Goal: Navigation & Orientation: Find specific page/section

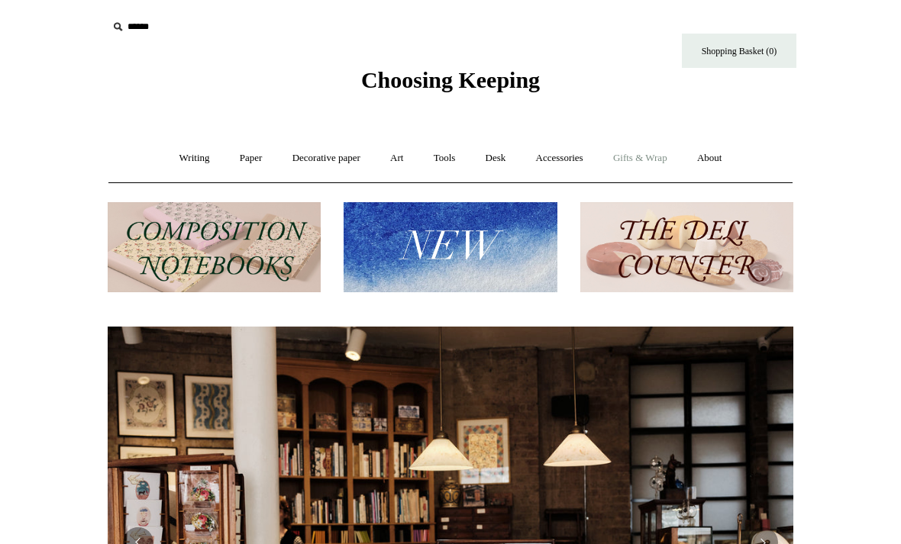
click at [651, 157] on link "Gifts & Wrap +" at bounding box center [640, 158] width 82 height 40
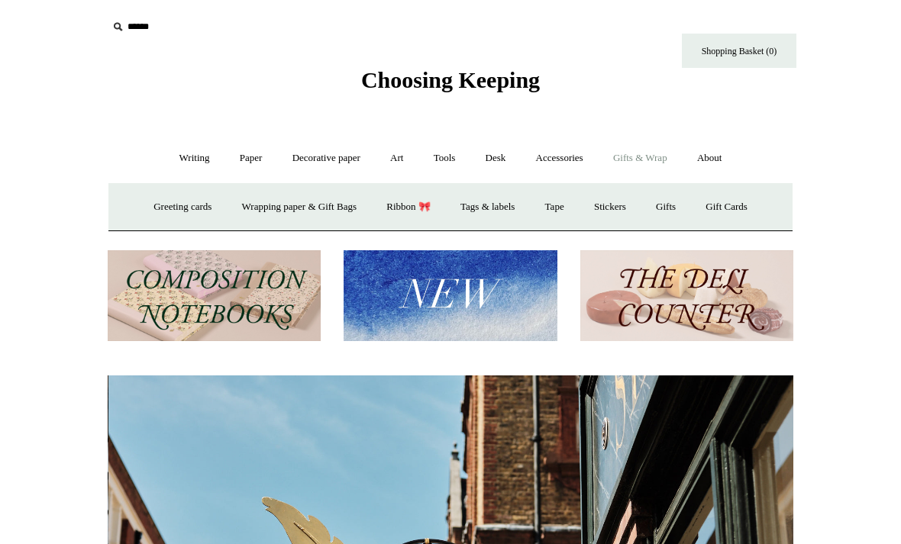
scroll to position [0, 686]
click at [496, 215] on link "Tags & labels" at bounding box center [488, 207] width 82 height 40
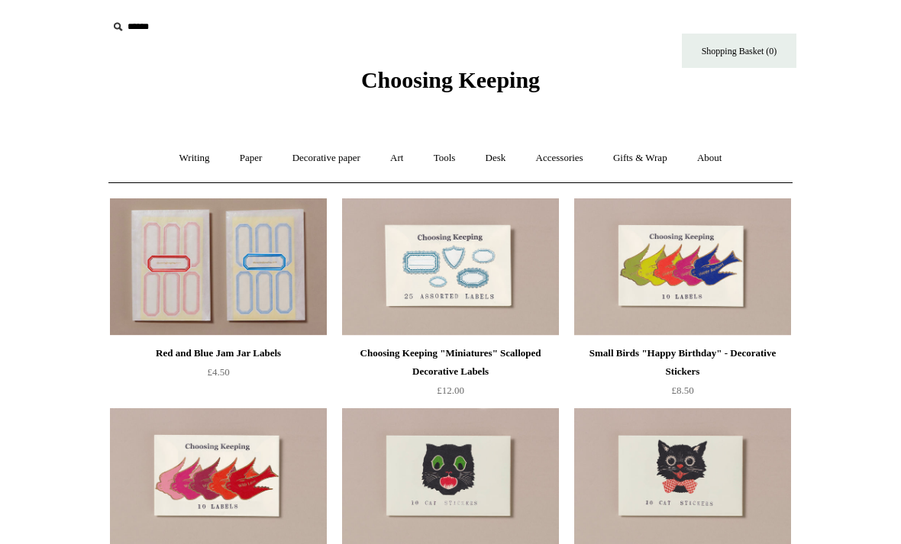
click at [123, 37] on input "text" at bounding box center [202, 27] width 188 height 28
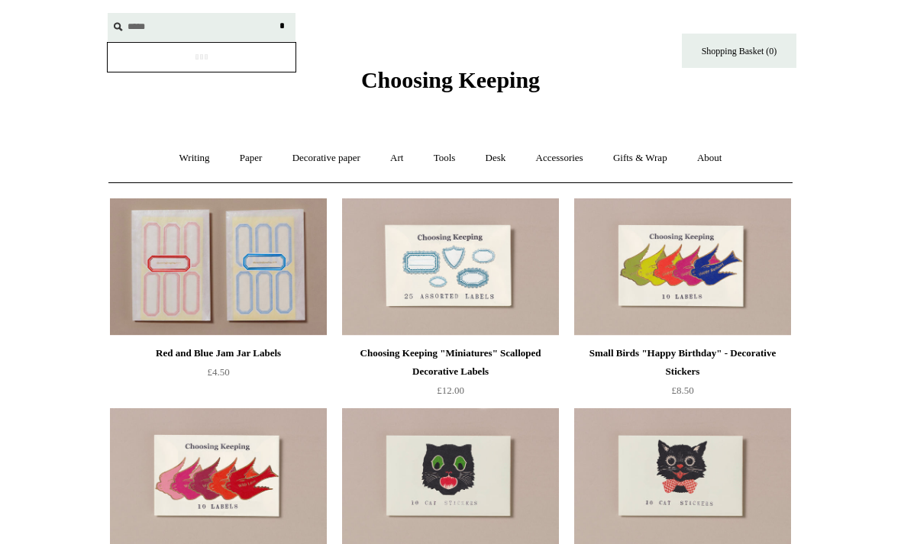
type input "*****"
click at [282, 26] on input "*" at bounding box center [281, 26] width 15 height 27
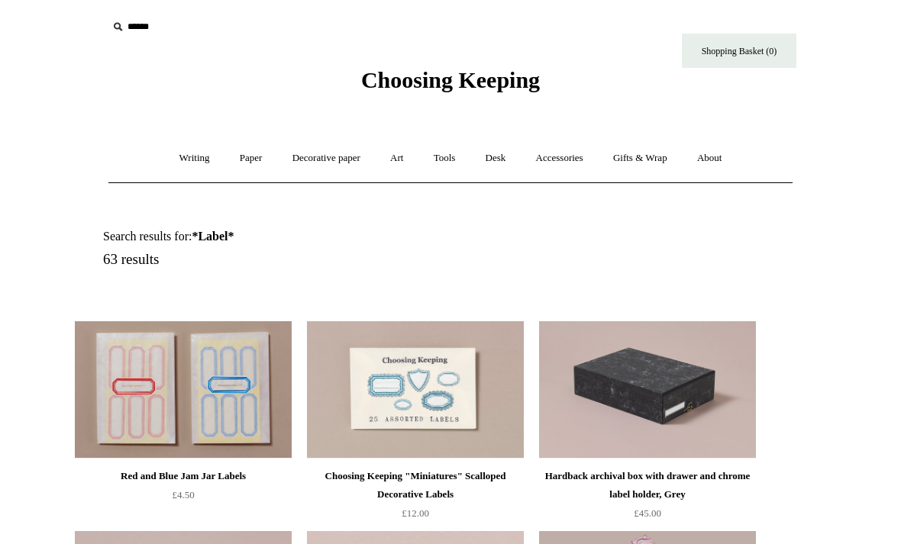
click at [134, 27] on input "text" at bounding box center [202, 27] width 188 height 28
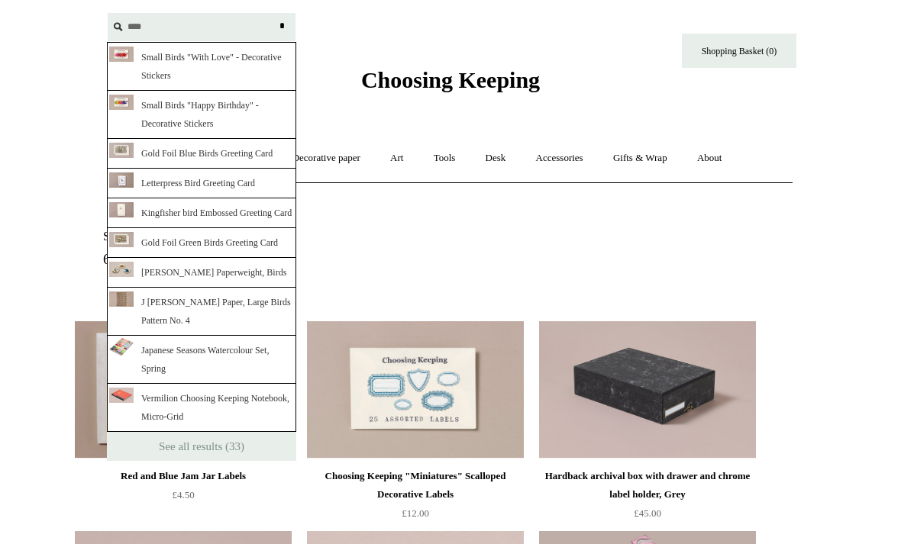
type input "****"
click at [282, 26] on input "*" at bounding box center [281, 26] width 15 height 27
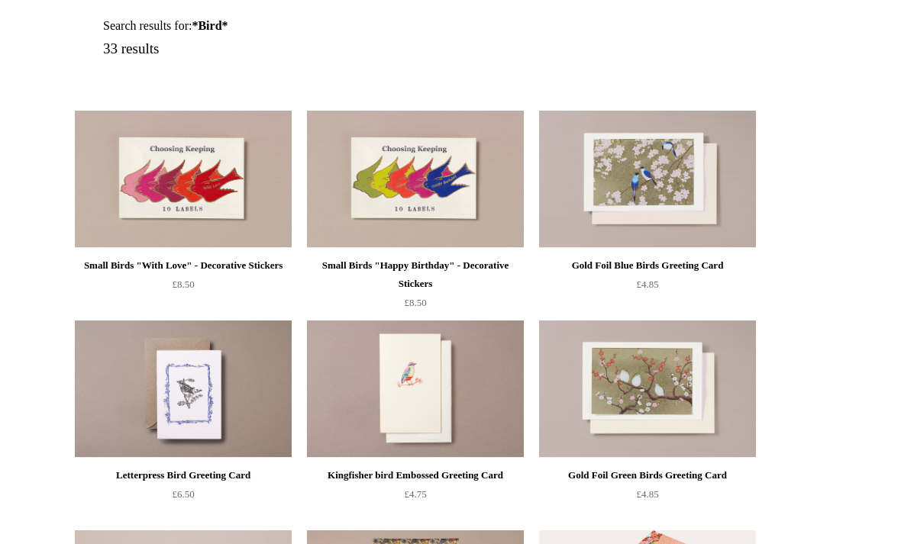
scroll to position [210, 0]
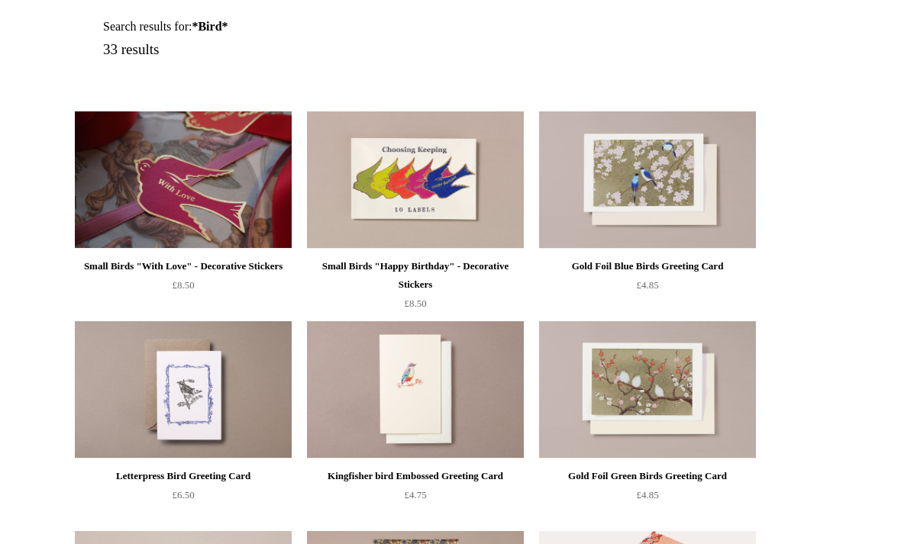
click at [160, 173] on img at bounding box center [183, 179] width 217 height 137
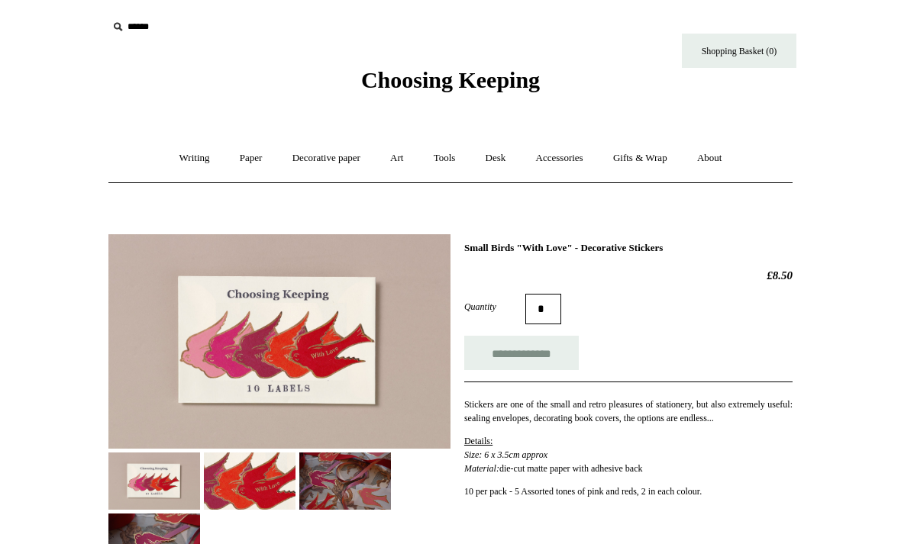
click at [118, 17] on input "text" at bounding box center [202, 27] width 188 height 28
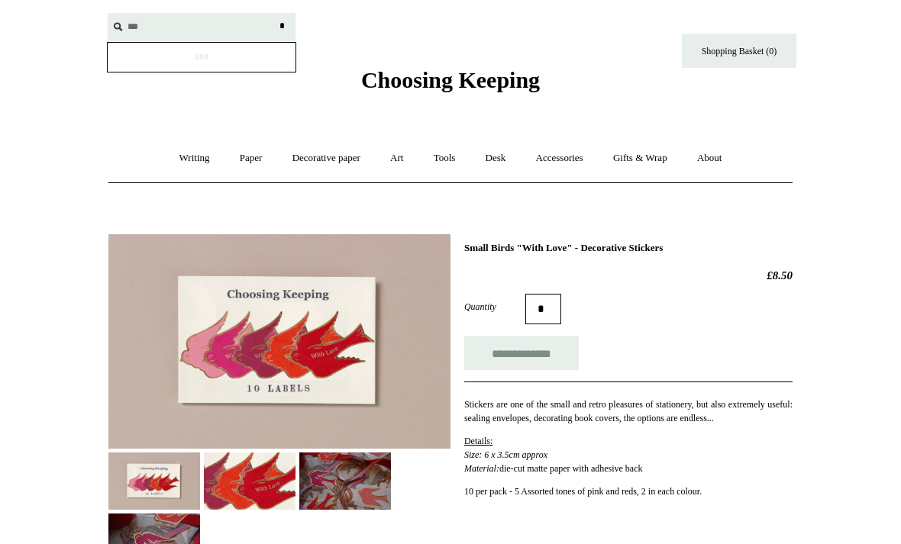
type input "***"
click at [282, 26] on input "*" at bounding box center [281, 26] width 15 height 27
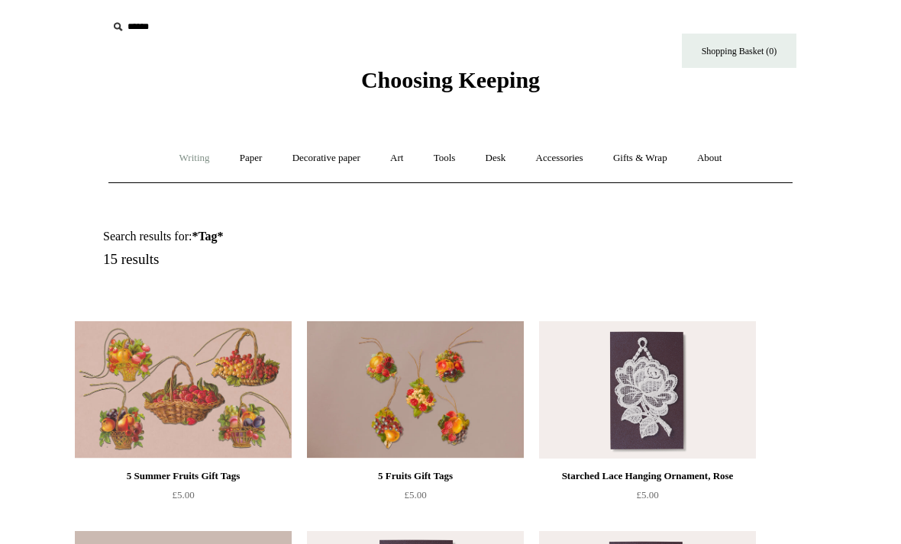
click at [166, 149] on link "Writing +" at bounding box center [195, 158] width 58 height 40
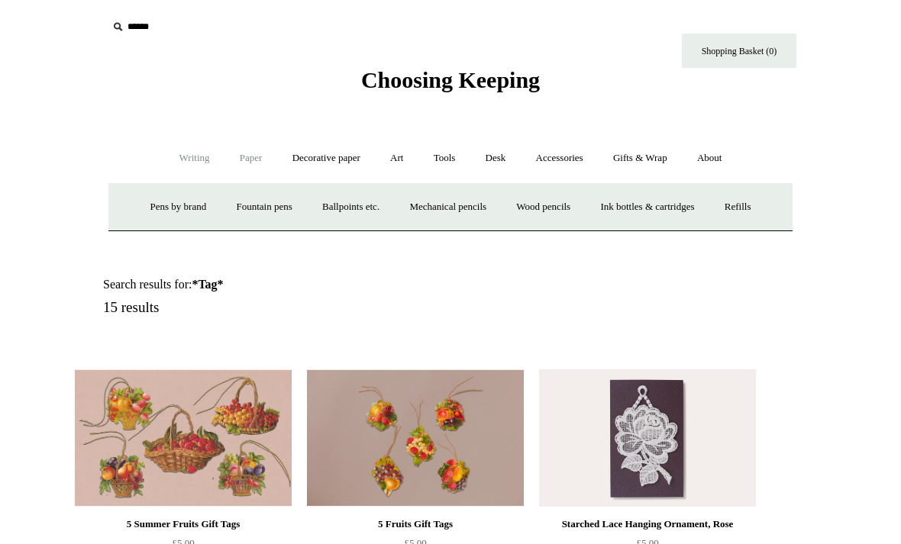
click at [240, 160] on link "Paper +" at bounding box center [251, 158] width 50 height 40
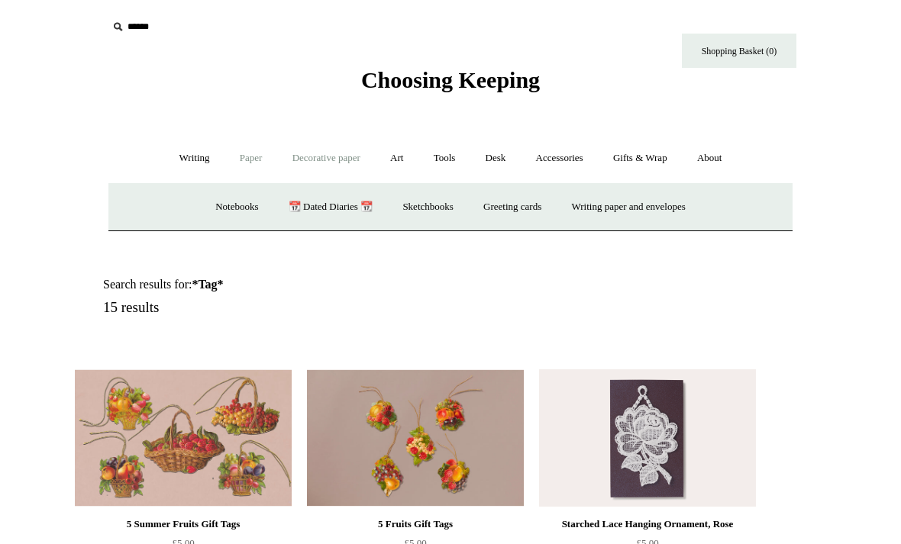
click at [337, 156] on link "Decorative paper +" at bounding box center [326, 158] width 95 height 40
click at [402, 165] on link "Art +" at bounding box center [396, 158] width 40 height 40
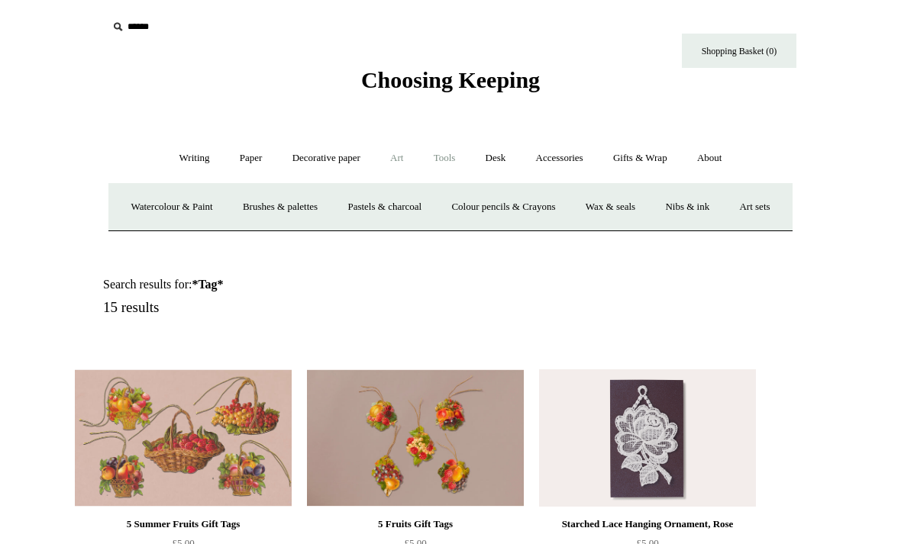
click at [452, 157] on link "Tools +" at bounding box center [445, 158] width 50 height 40
click at [502, 165] on link "Desk +" at bounding box center [496, 158] width 48 height 40
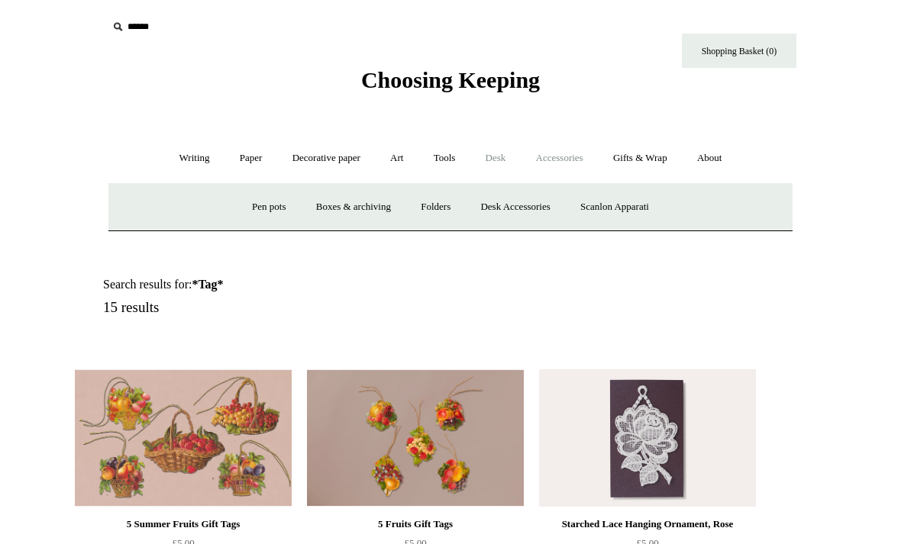
click at [574, 171] on link "Accessories +" at bounding box center [559, 158] width 75 height 40
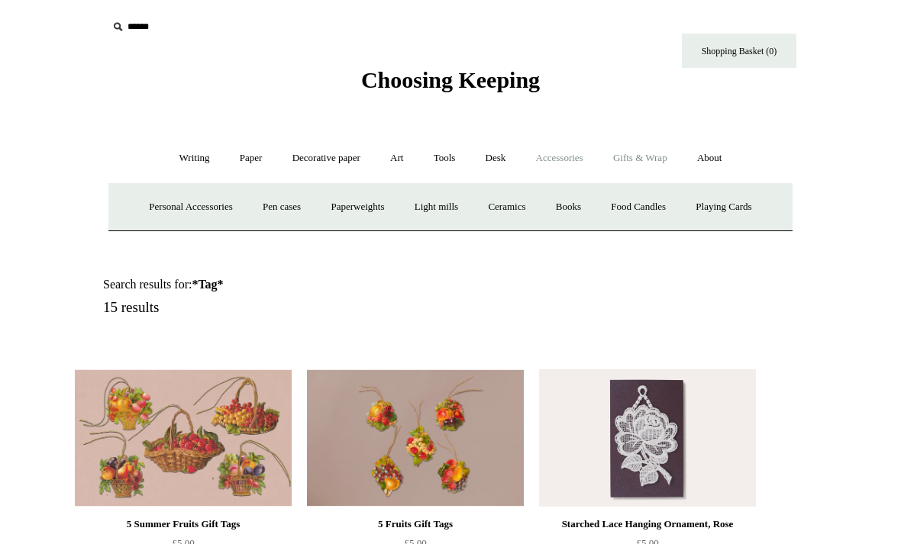
click at [652, 164] on link "Gifts & Wrap +" at bounding box center [640, 158] width 82 height 40
click at [630, 207] on link "Stickers" at bounding box center [610, 207] width 60 height 40
